Goal: Information Seeking & Learning: Learn about a topic

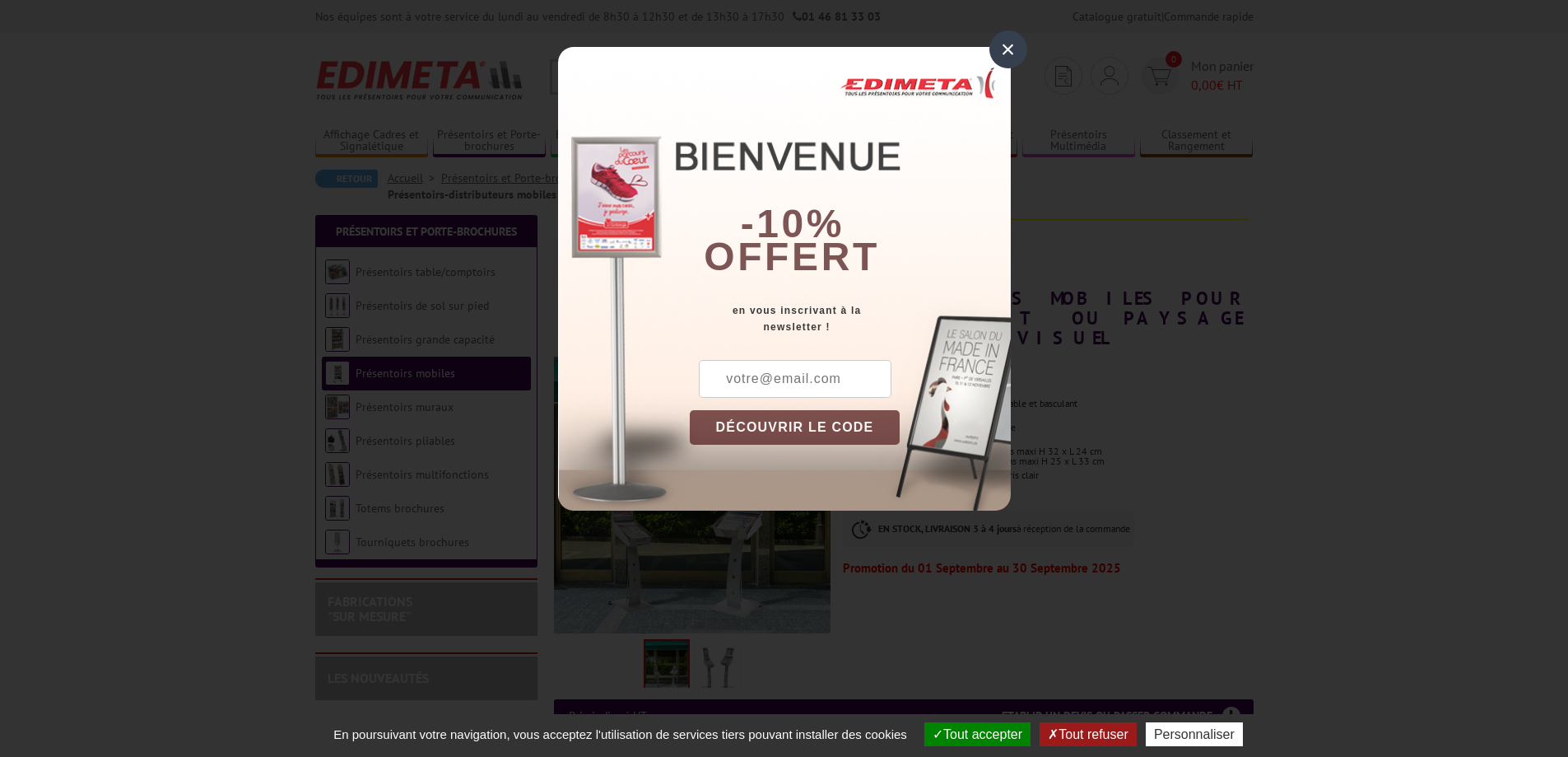
click at [1005, 38] on div "×" at bounding box center [1008, 50] width 38 height 38
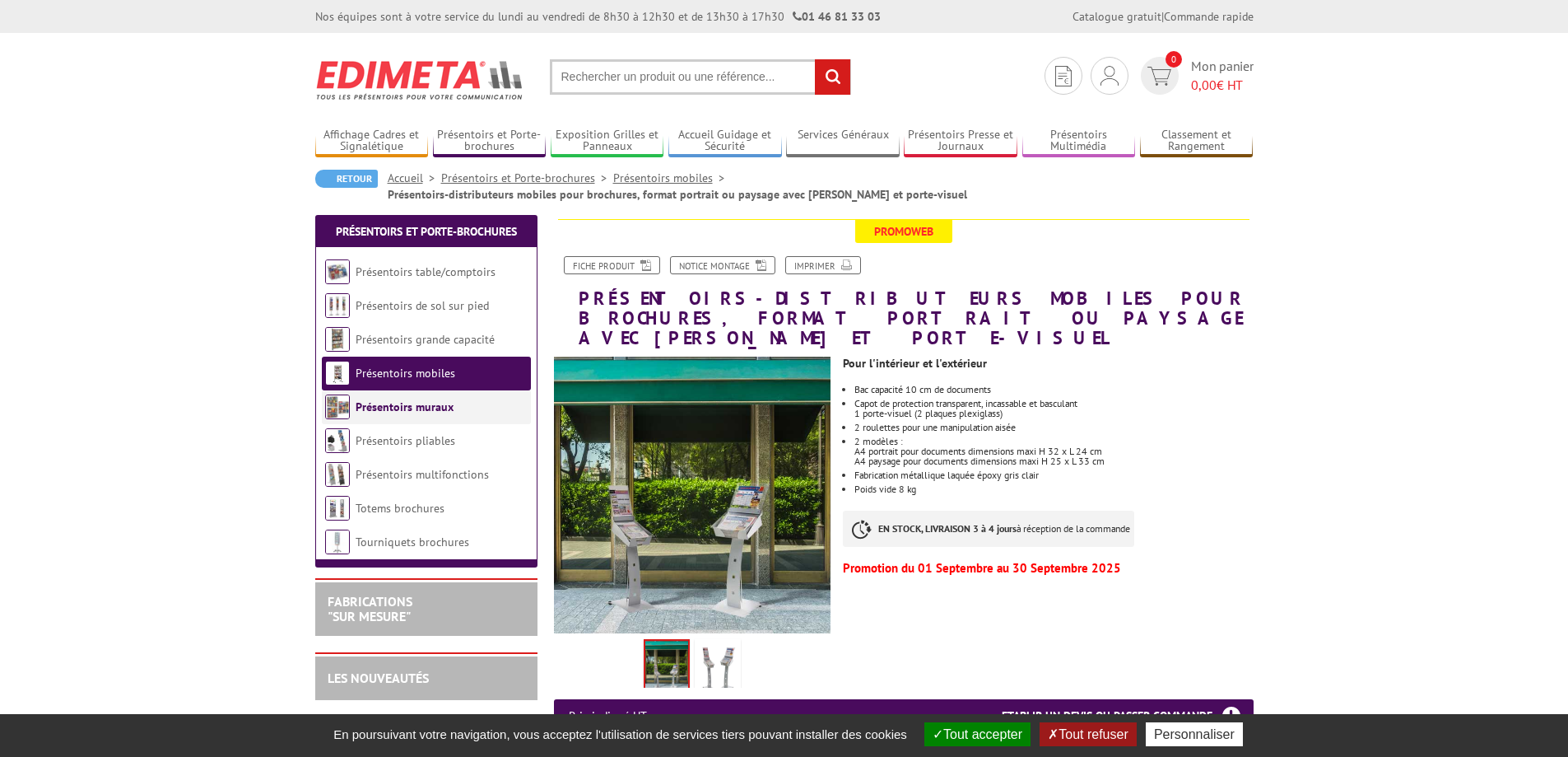
click at [426, 406] on link "Présentoirs muraux" at bounding box center [404, 406] width 98 height 15
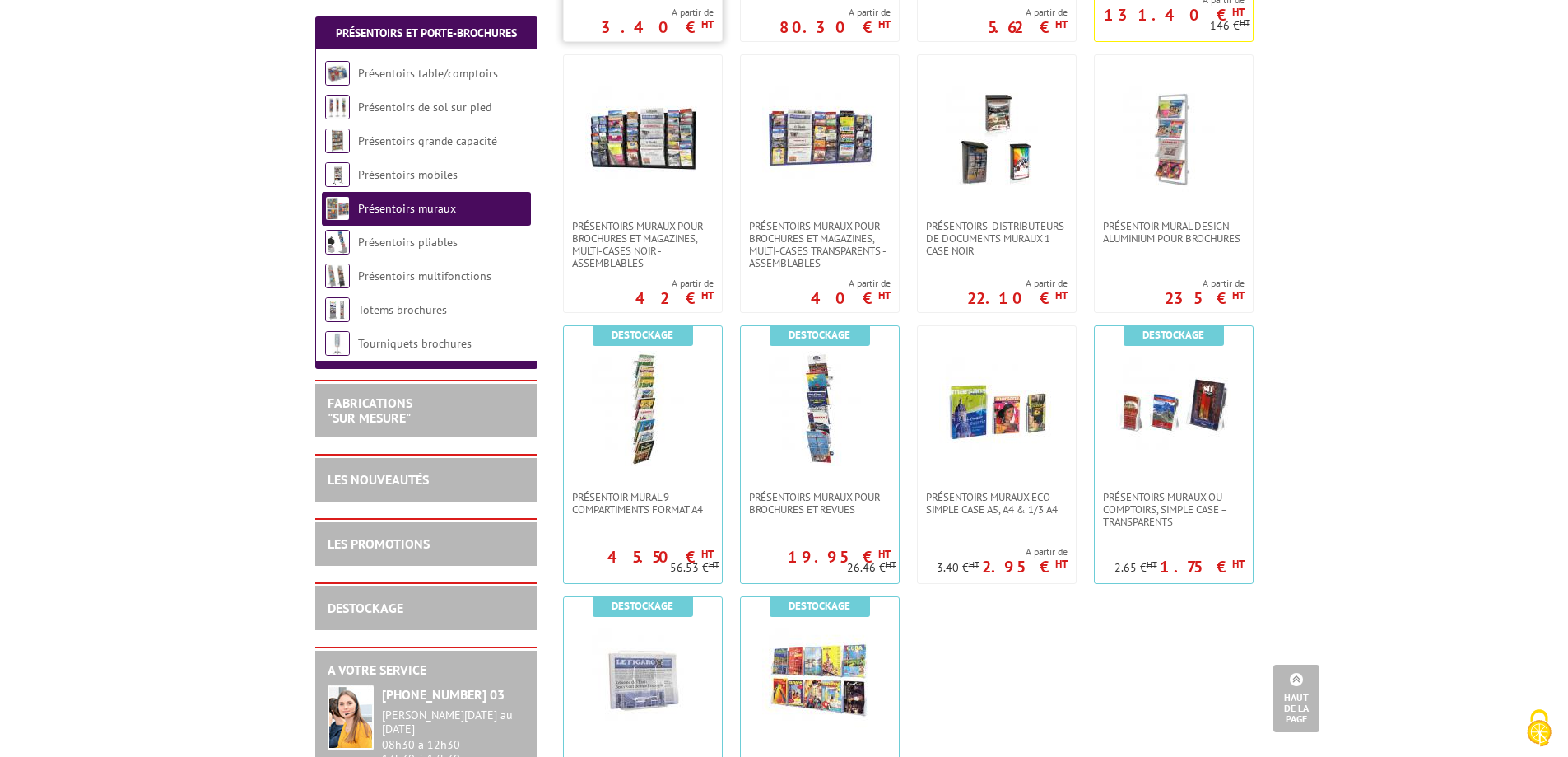
scroll to position [741, 0]
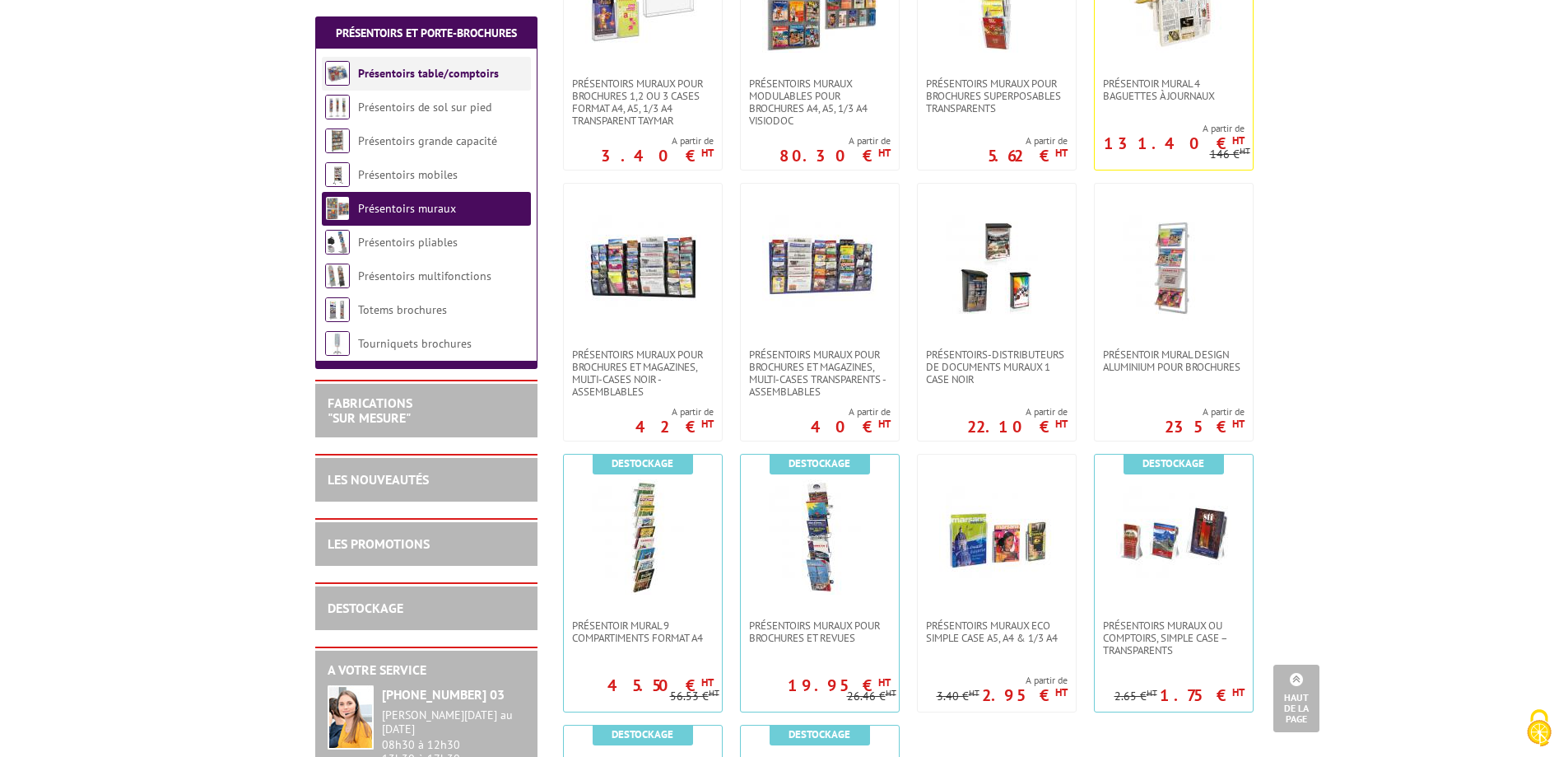
click at [409, 66] on link "Présentoirs table/comptoirs" at bounding box center [428, 73] width 141 height 15
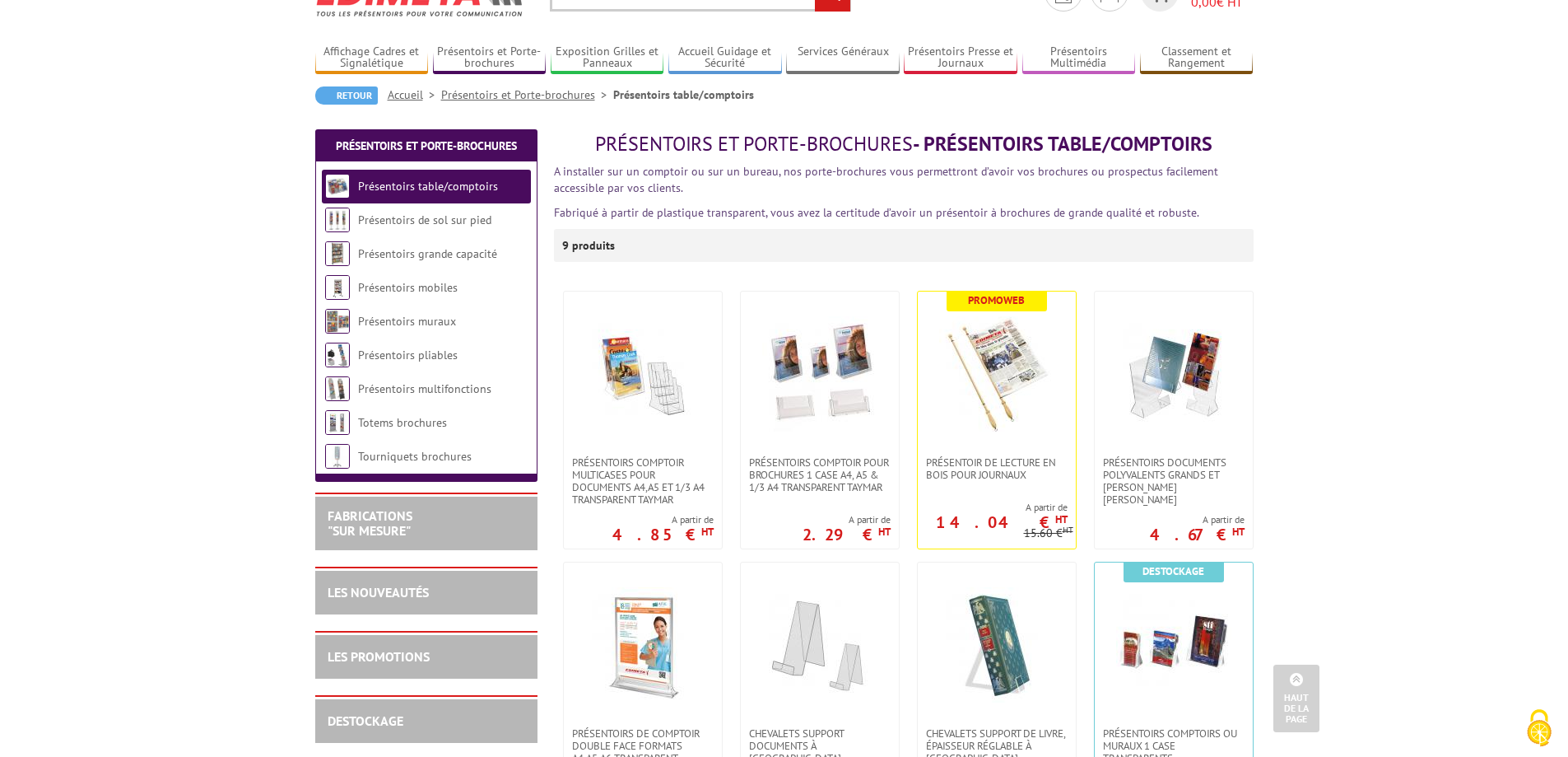
scroll to position [83, 0]
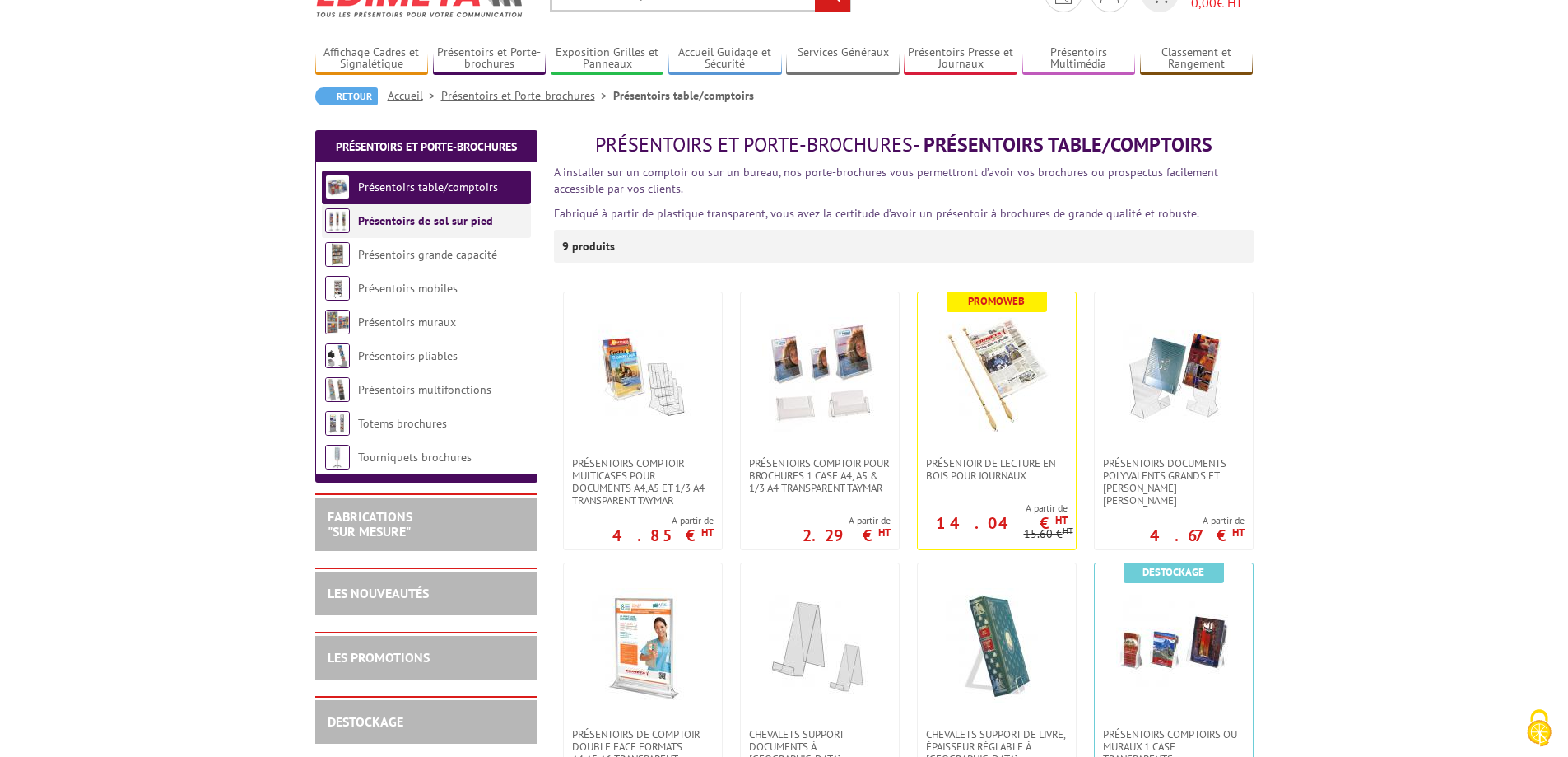
click at [434, 222] on link "Présentoirs de sol sur pied" at bounding box center [425, 221] width 135 height 15
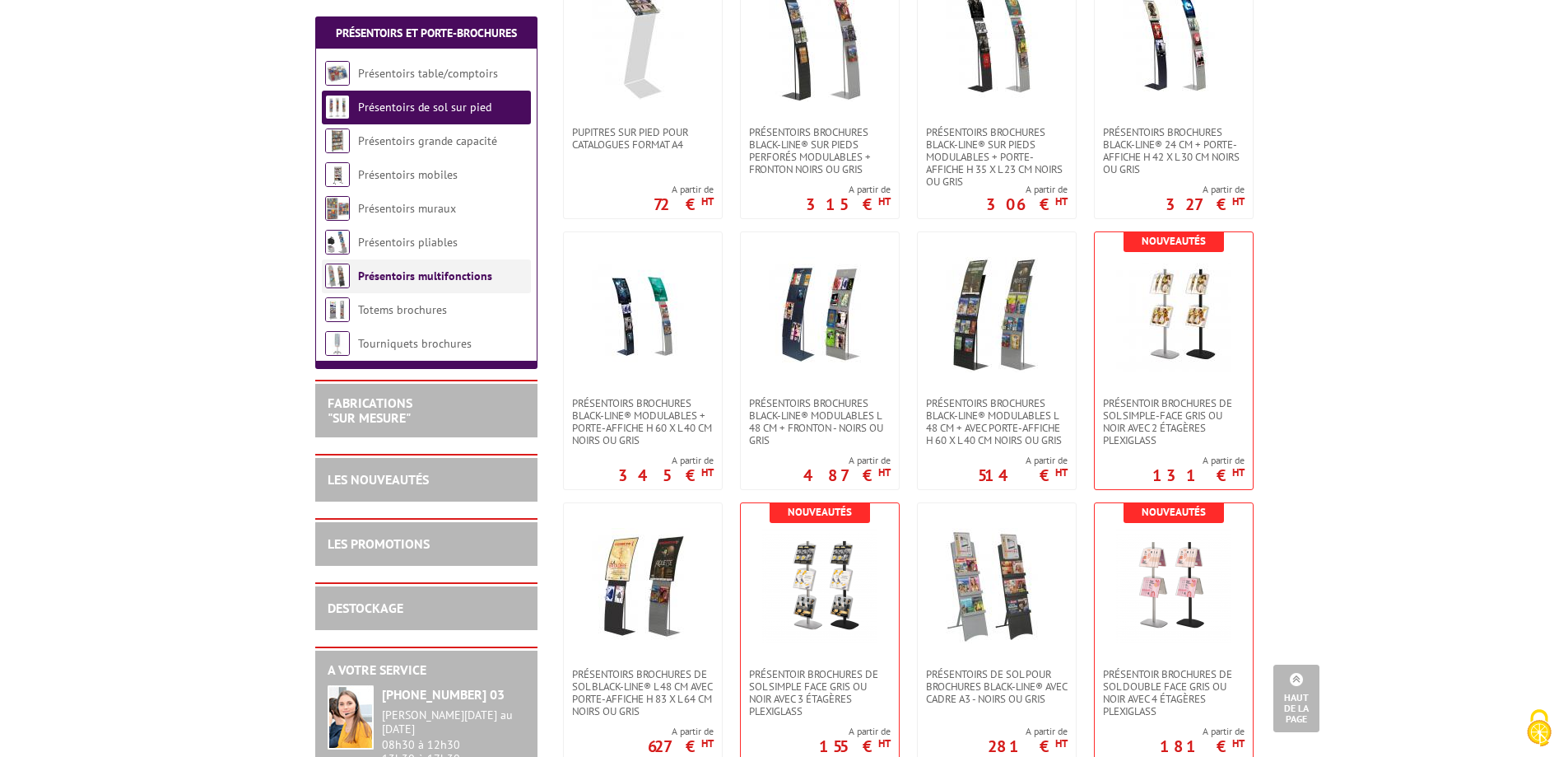
scroll to position [1564, 0]
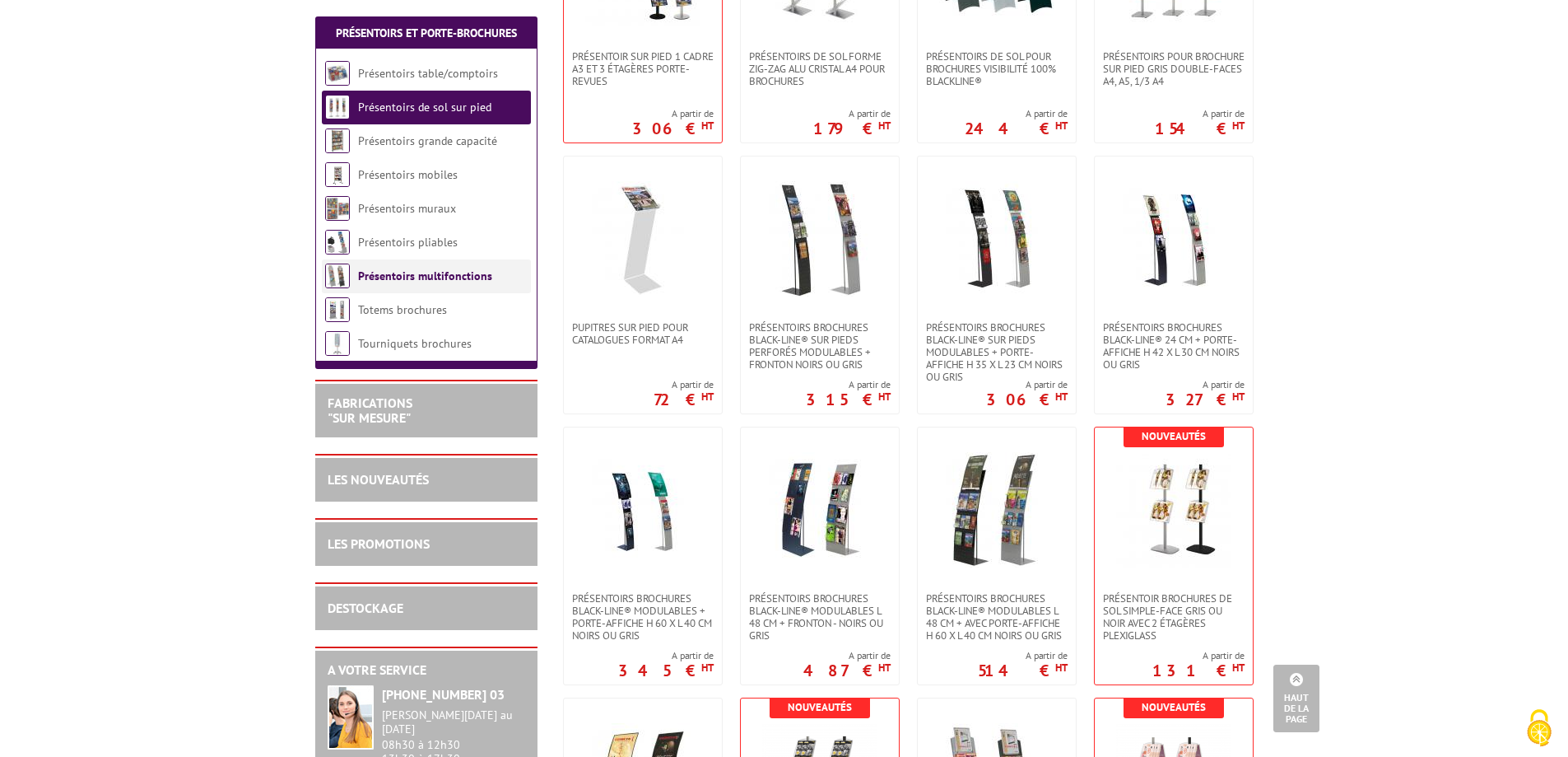
click at [434, 275] on link "Présentoirs multifonctions" at bounding box center [425, 275] width 134 height 15
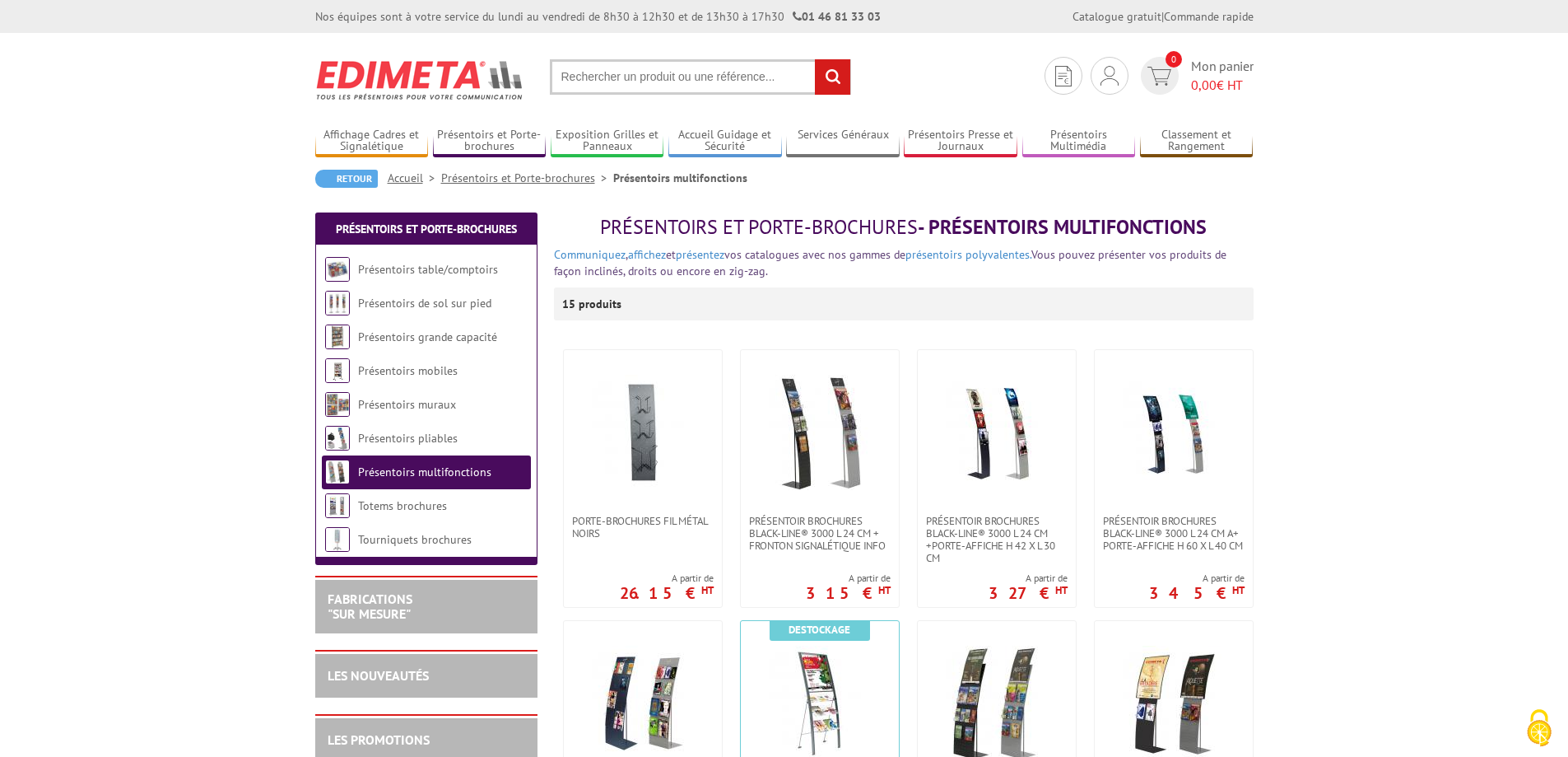
click at [677, 75] on input "text" at bounding box center [700, 76] width 302 height 35
type input "présentoir exterieur"
click at [815, 59] on input "rechercher" at bounding box center [832, 76] width 35 height 35
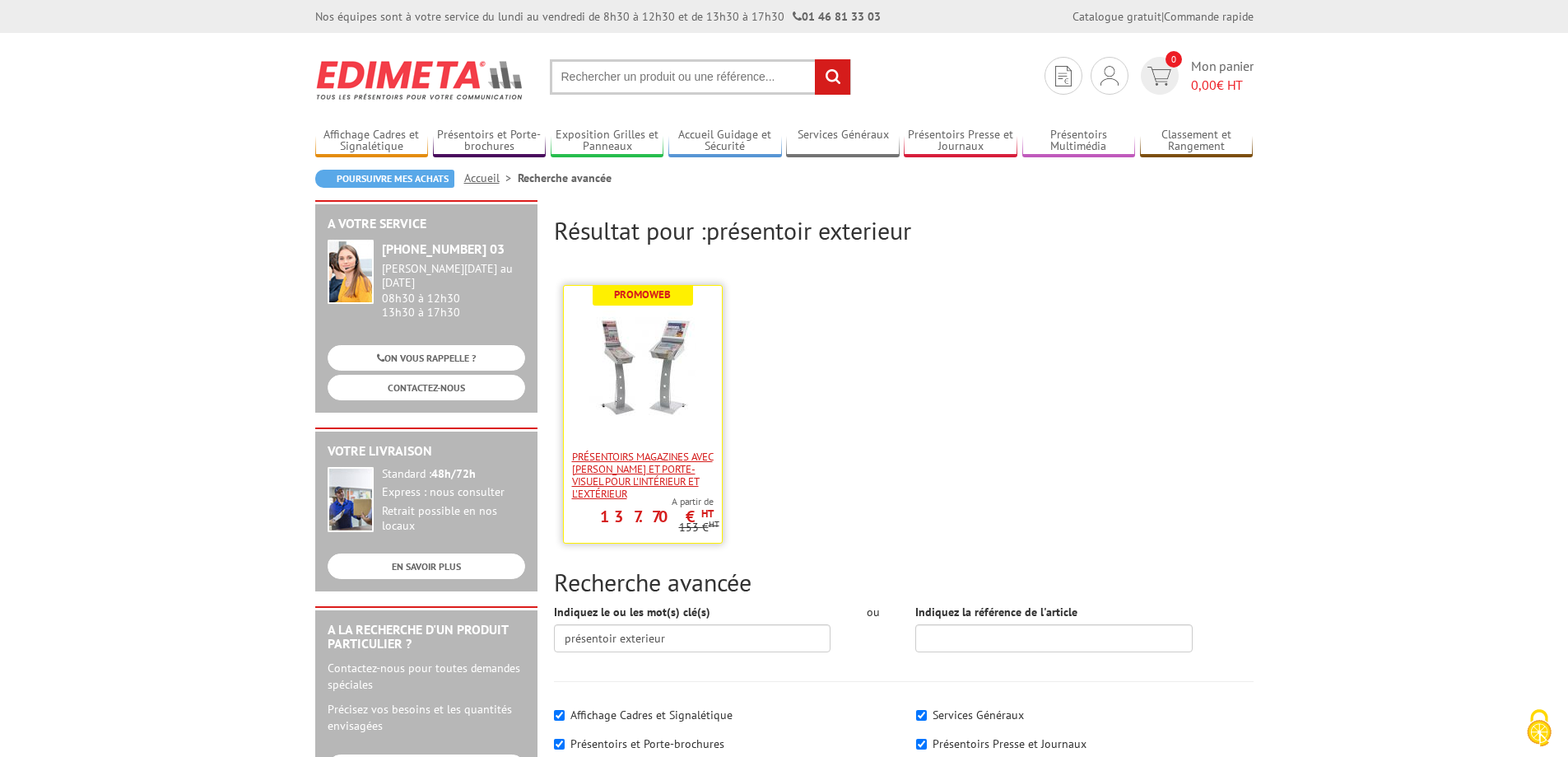
click at [654, 464] on span "Présentoirs Magazines avec [PERSON_NAME] et porte-visuel pour l'intérieur et l'…" at bounding box center [643, 475] width 142 height 49
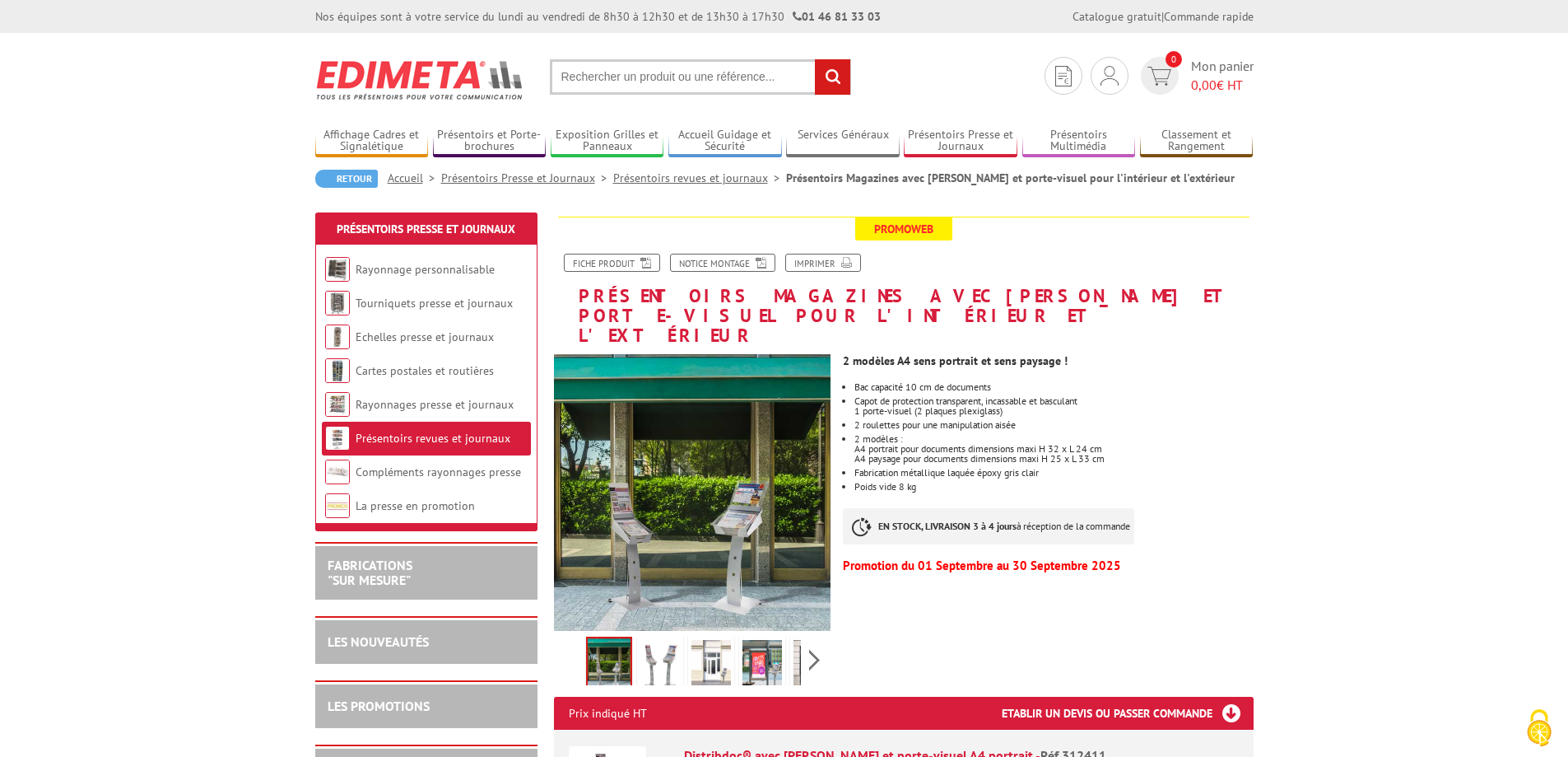
click at [746, 505] on img at bounding box center [692, 493] width 277 height 277
click at [670, 642] on img at bounding box center [660, 665] width 39 height 51
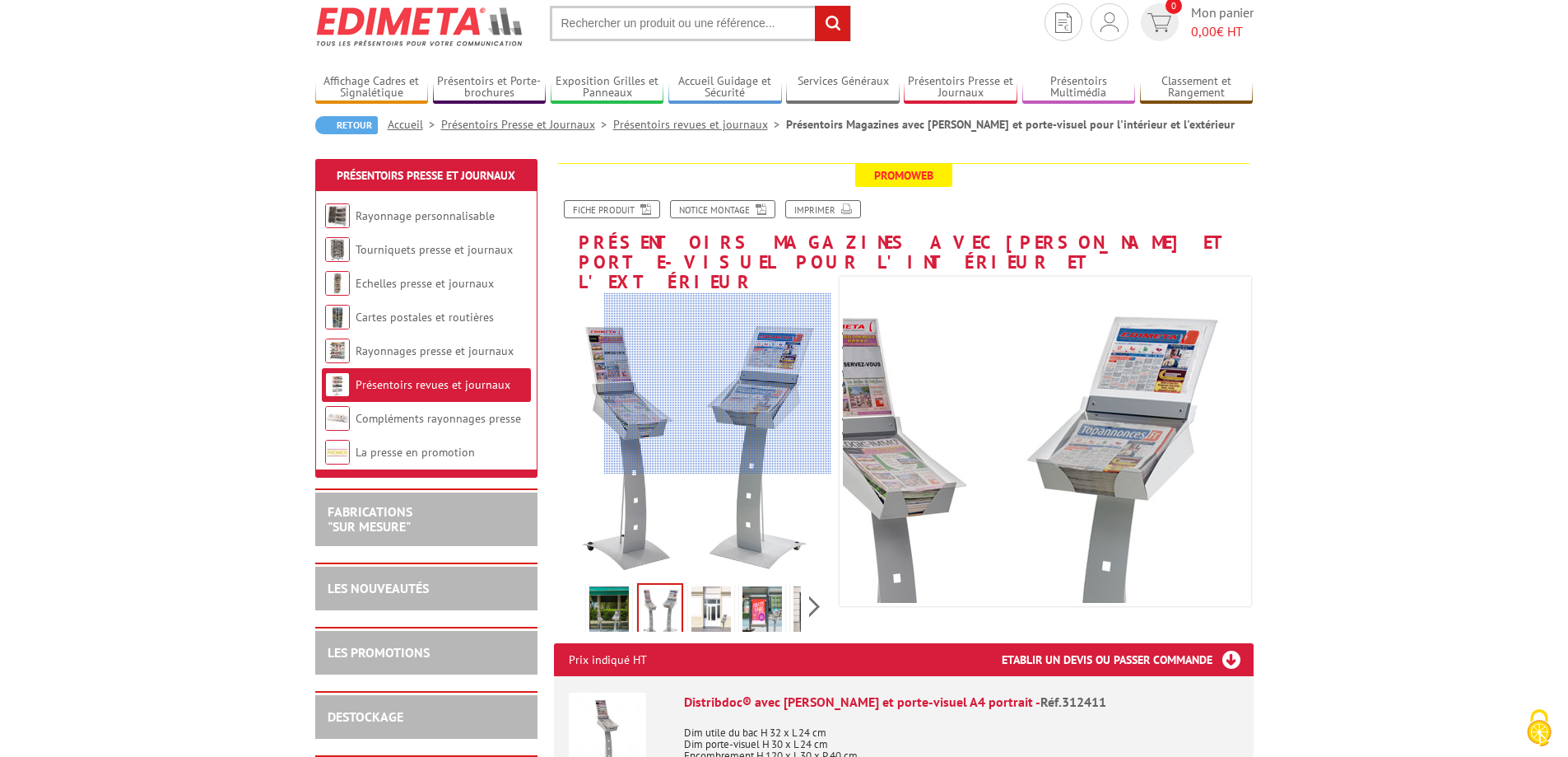
scroll to position [164, 0]
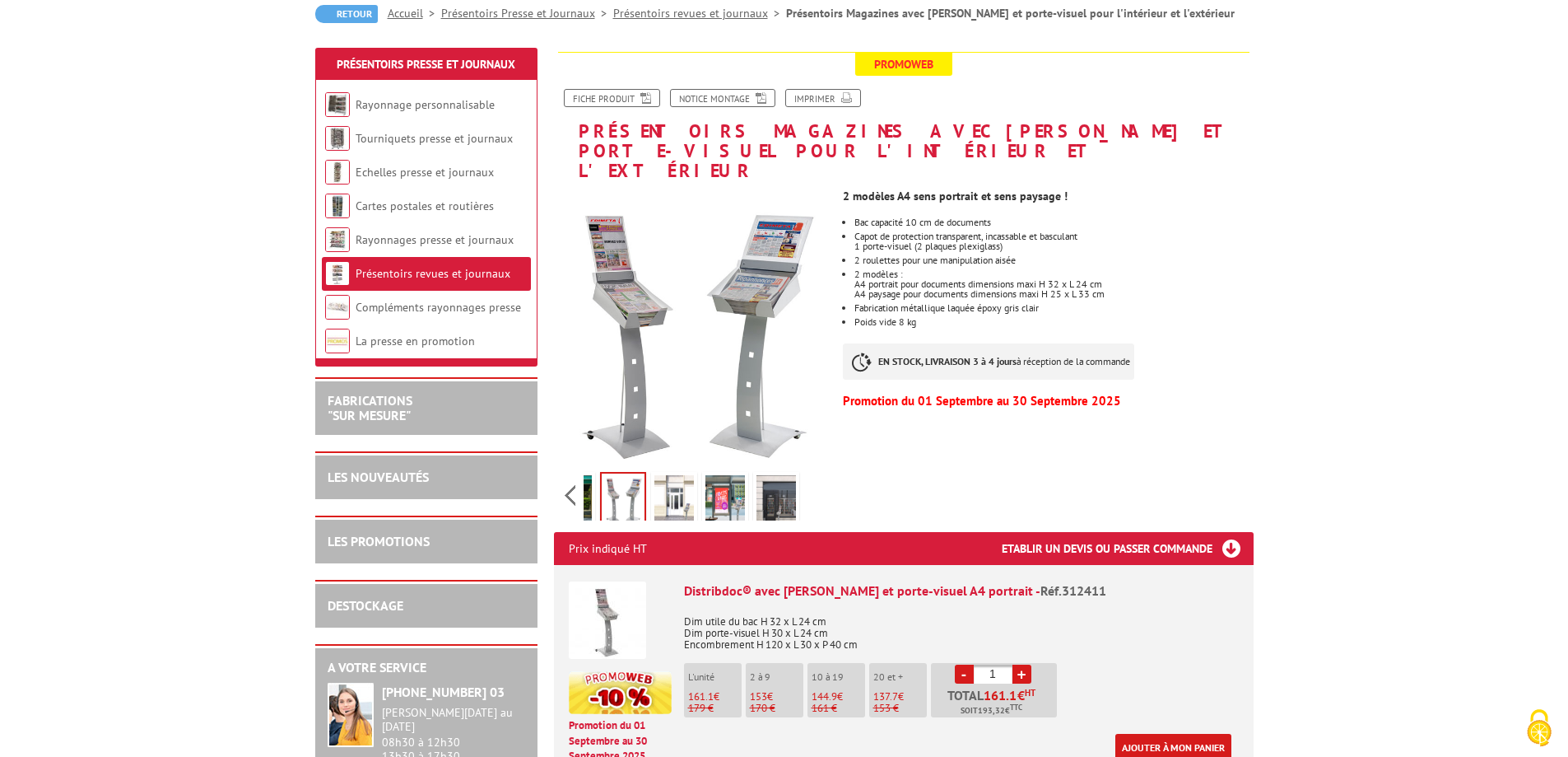
click at [813, 468] on div "Previous Next" at bounding box center [692, 494] width 277 height 57
click at [719, 486] on img at bounding box center [724, 501] width 39 height 51
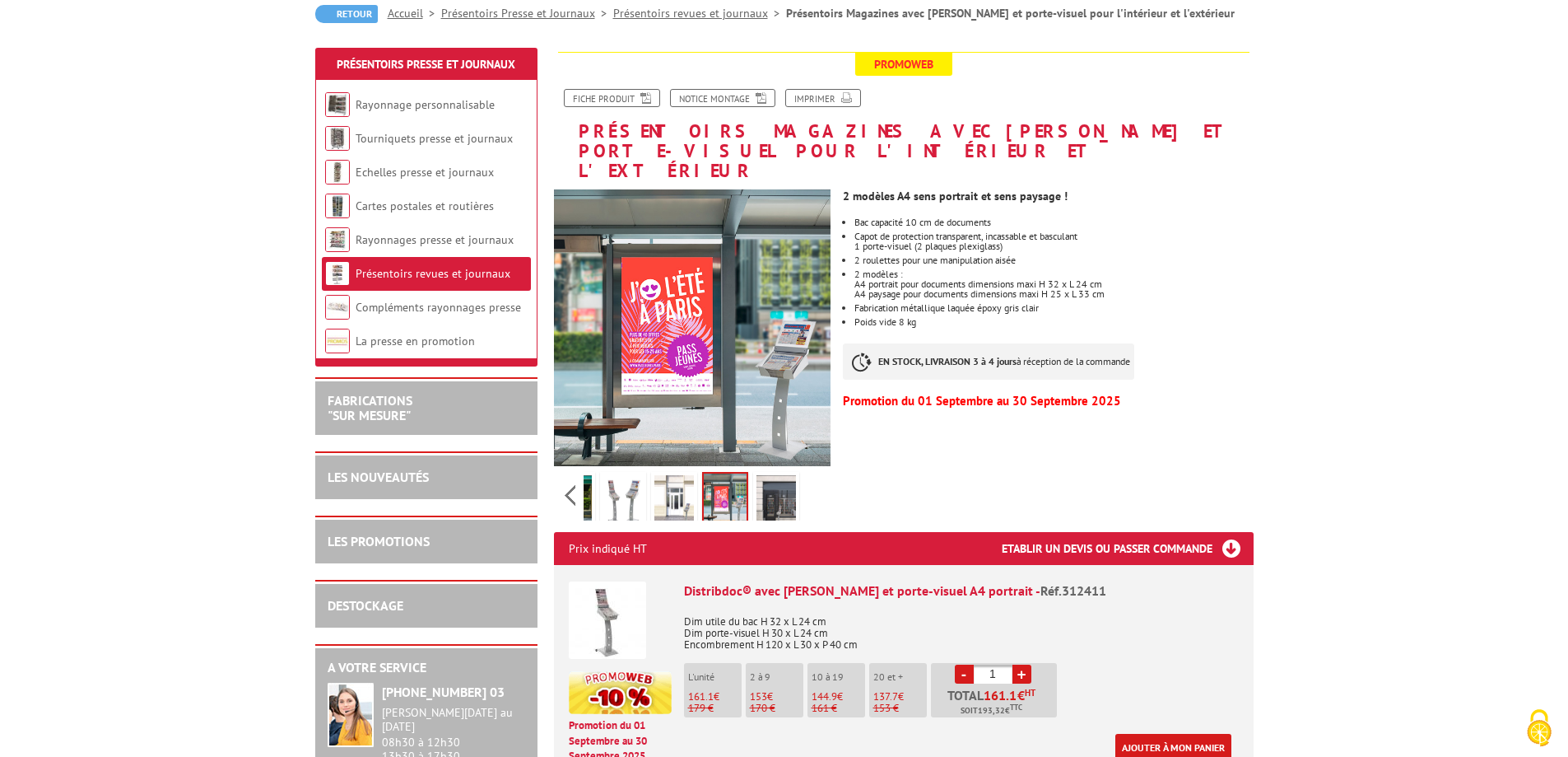
click at [791, 477] on img at bounding box center [776, 501] width 39 height 51
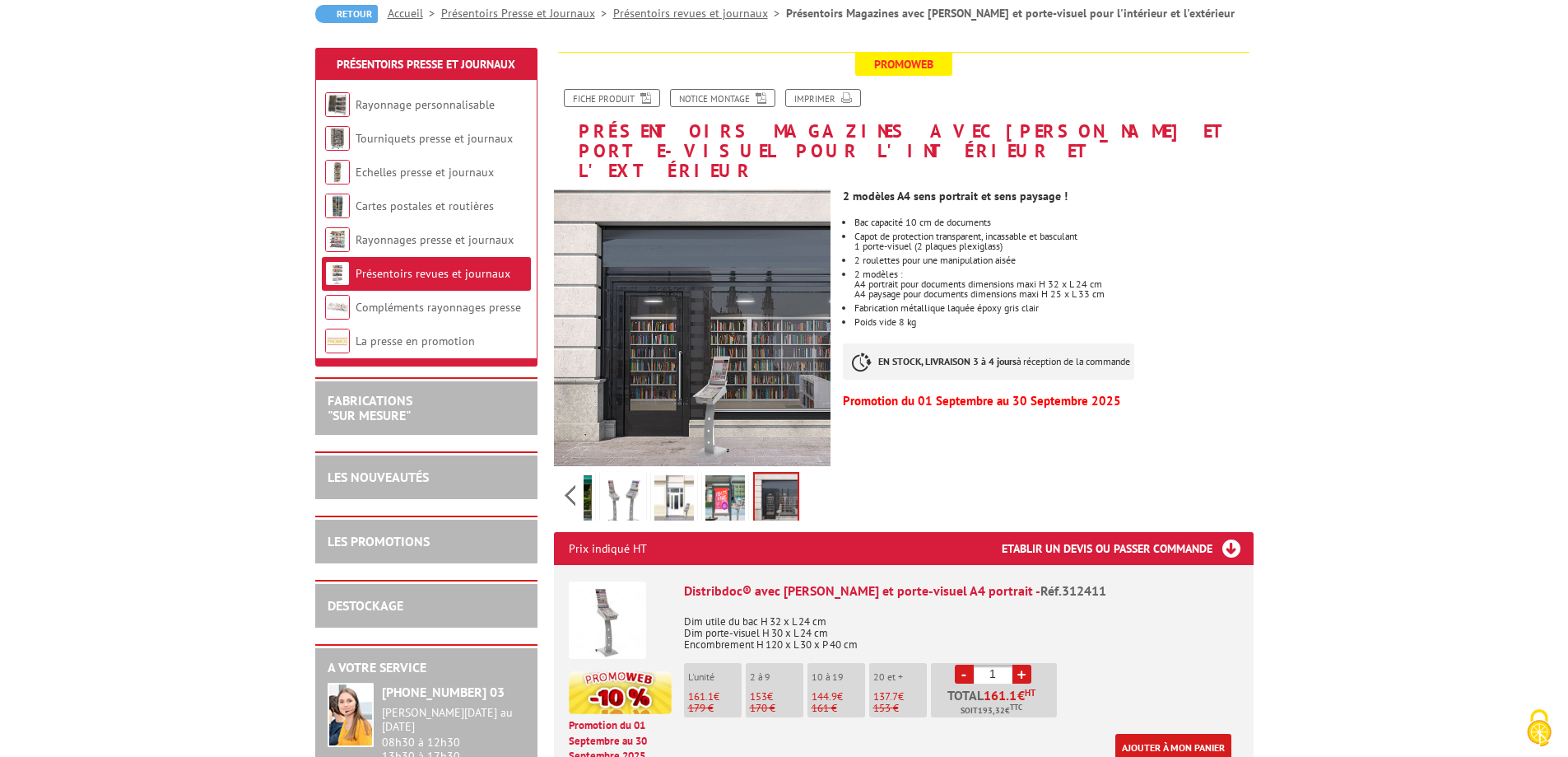
click at [677, 482] on img at bounding box center [673, 501] width 39 height 51
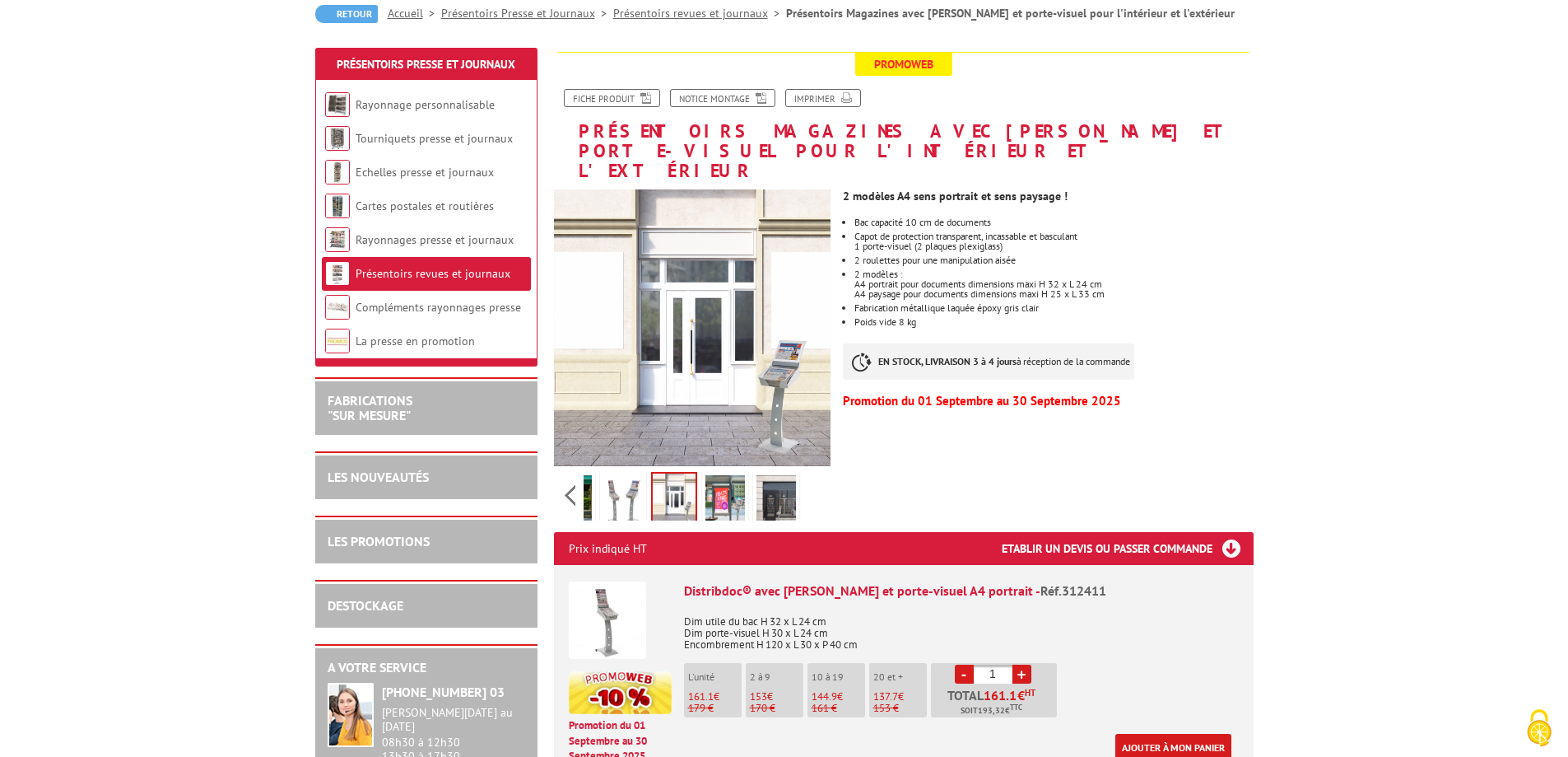
click at [630, 483] on img at bounding box center [622, 501] width 39 height 51
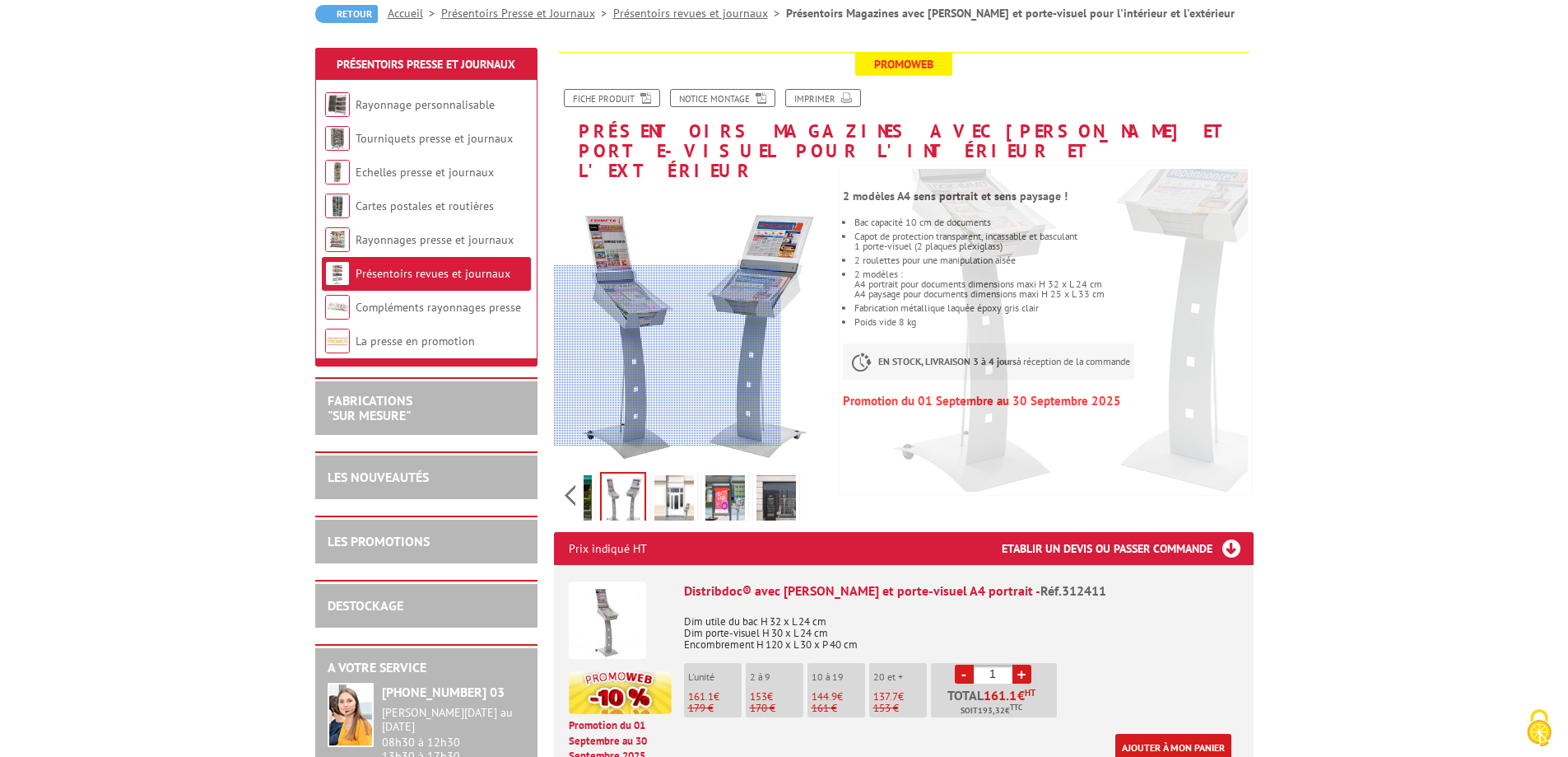
scroll to position [0, 0]
